Goal: Answer question/provide support: Share knowledge or assist other users

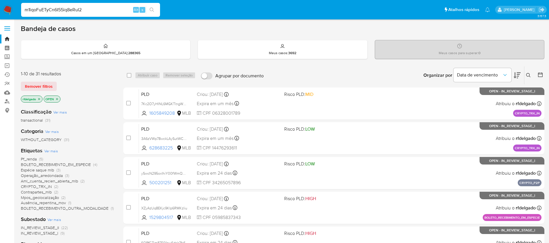
type input "m1iqoFuETyCn6I55iq8eRuI2"
click at [150, 9] on icon "search-icon" at bounding box center [152, 10] width 5 height 5
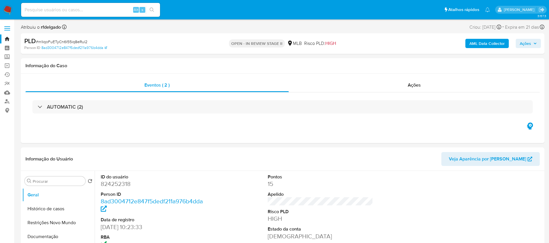
select select "10"
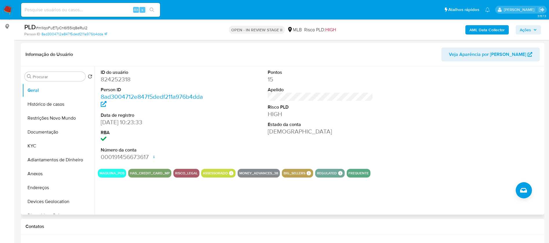
scroll to position [87, 0]
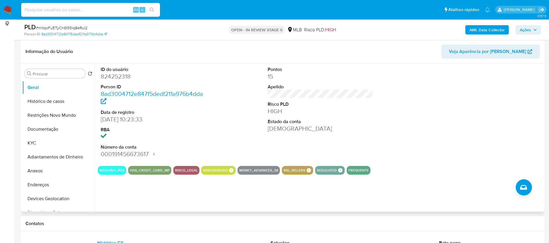
click at [380, 109] on div "ID do usuário 824252318 Person ID 8ad3004712e847f5dedf211a976b4dda Data de regi…" at bounding box center [320, 112] width 445 height 98
click at [46, 140] on button "KYC" at bounding box center [56, 143] width 68 height 14
